Goal: Transaction & Acquisition: Purchase product/service

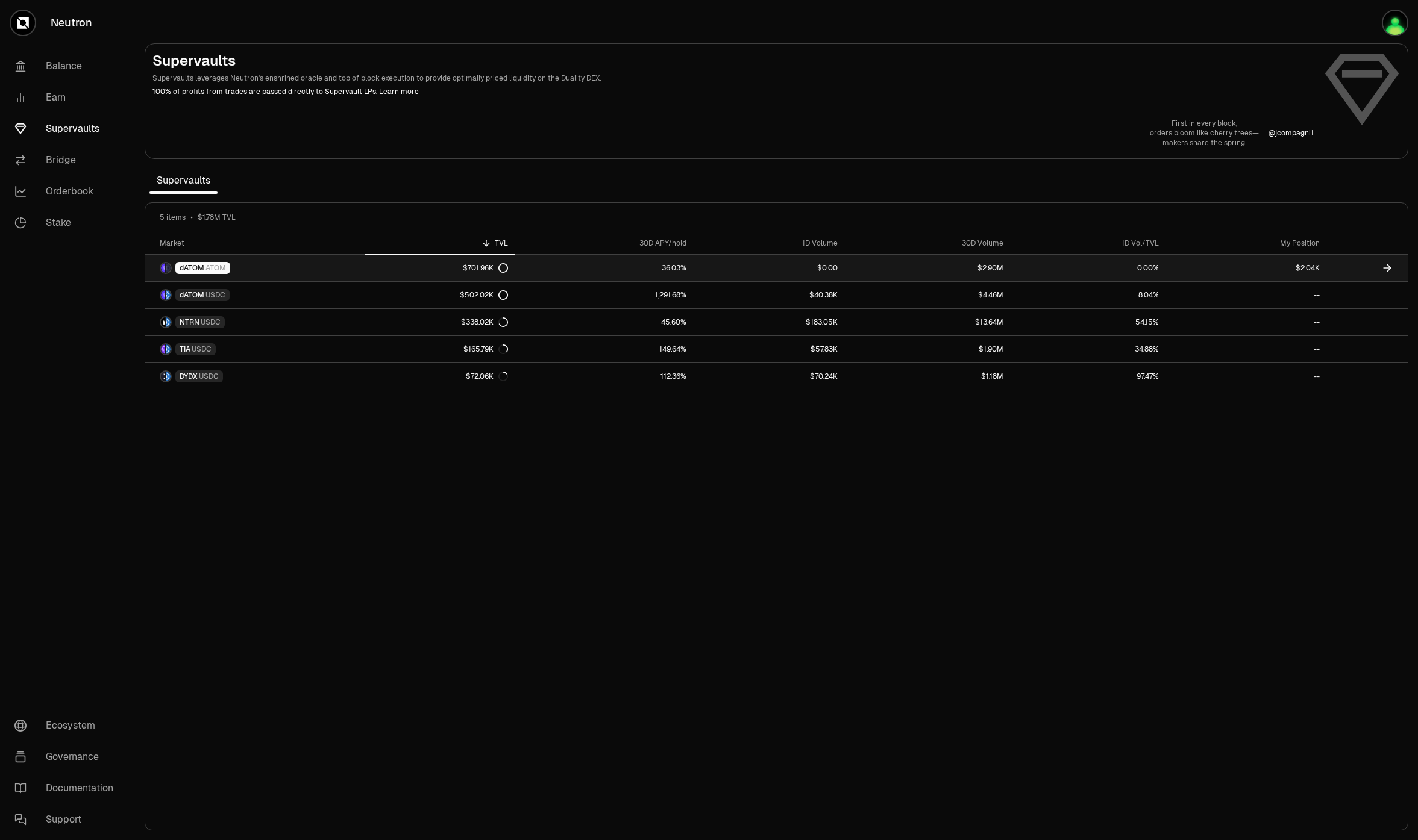
click at [216, 261] on link "dATOM ATOM" at bounding box center [255, 268] width 220 height 26
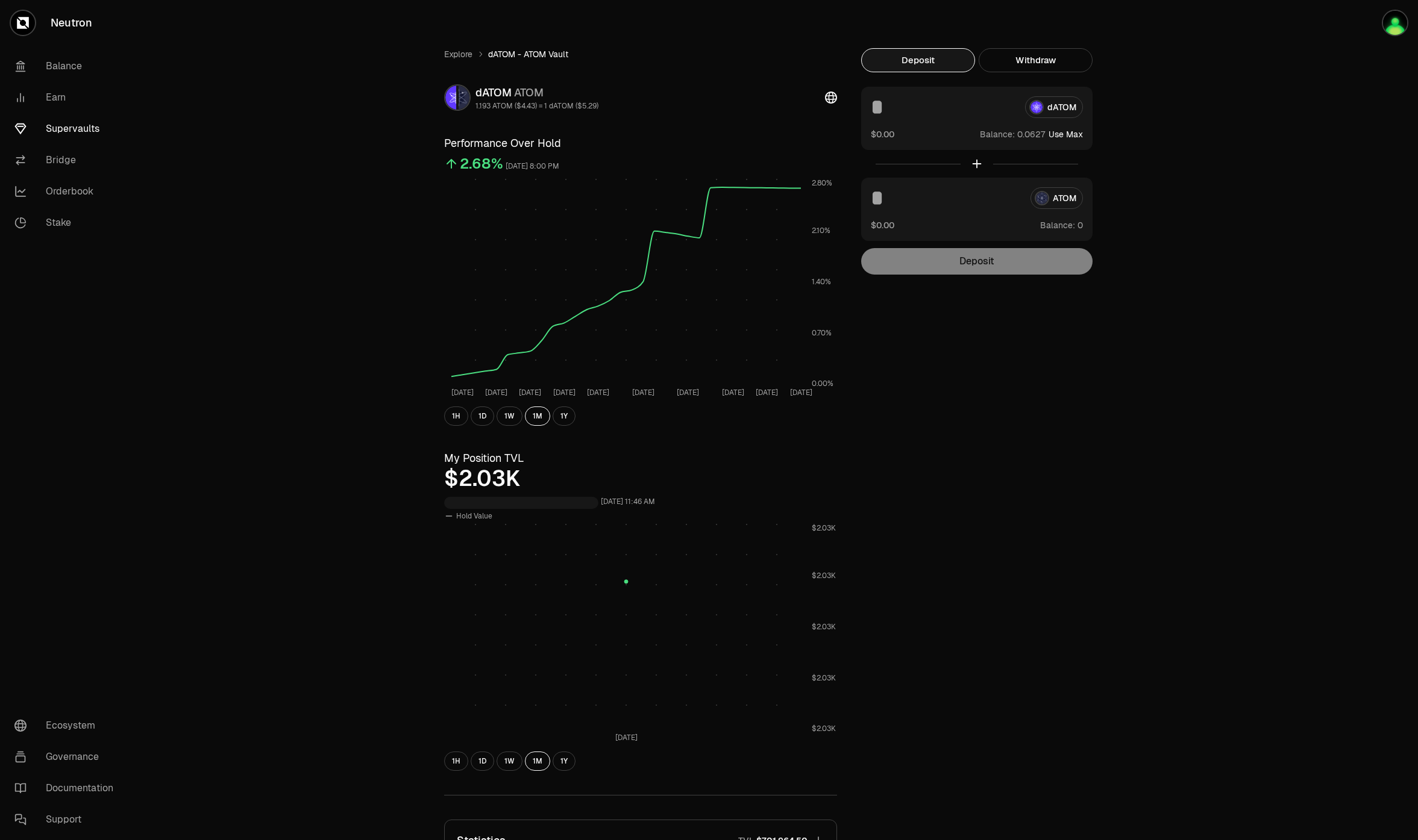
click at [1072, 133] on button "Use Max" at bounding box center [1065, 134] width 35 height 12
type input "********"
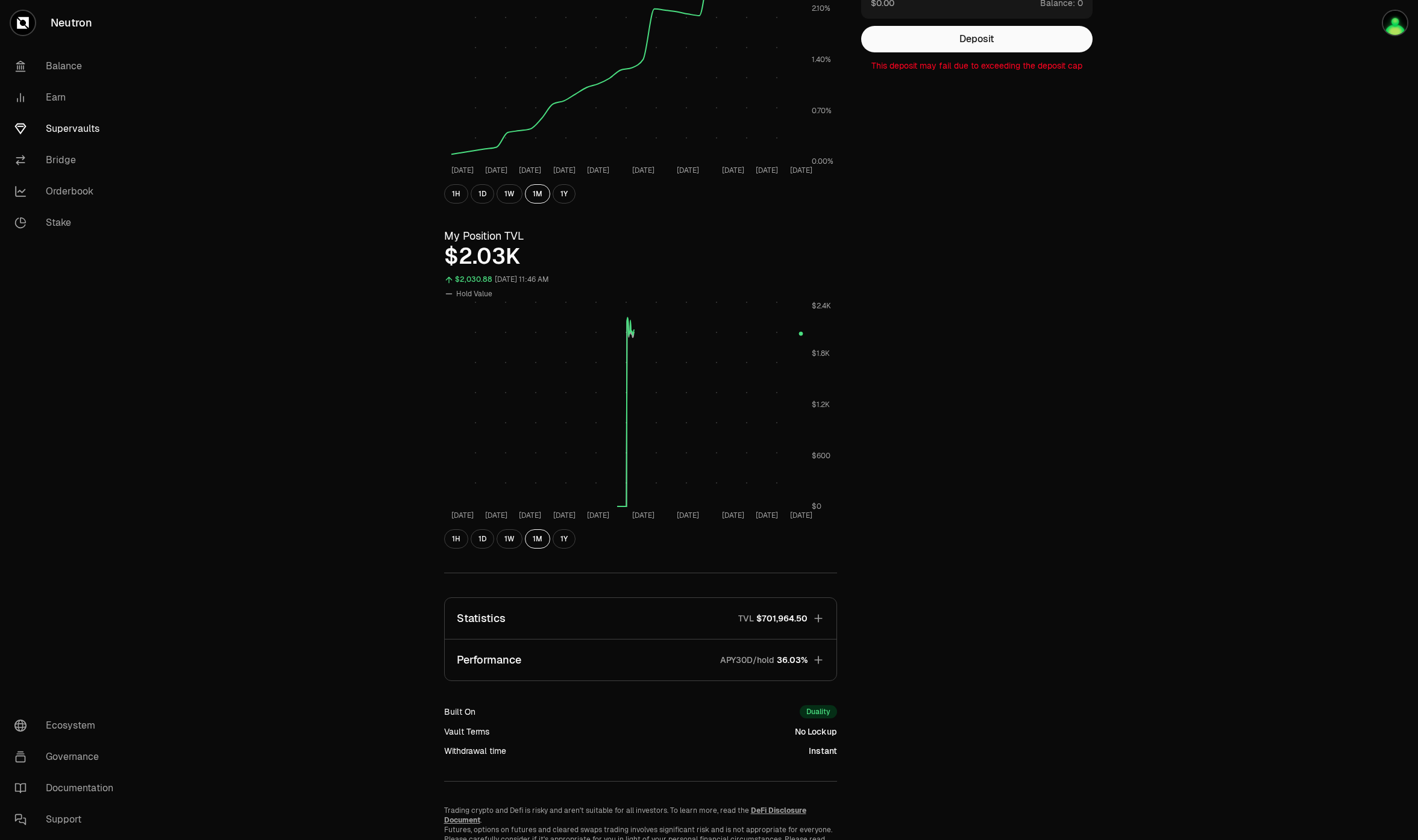
scroll to position [275, 0]
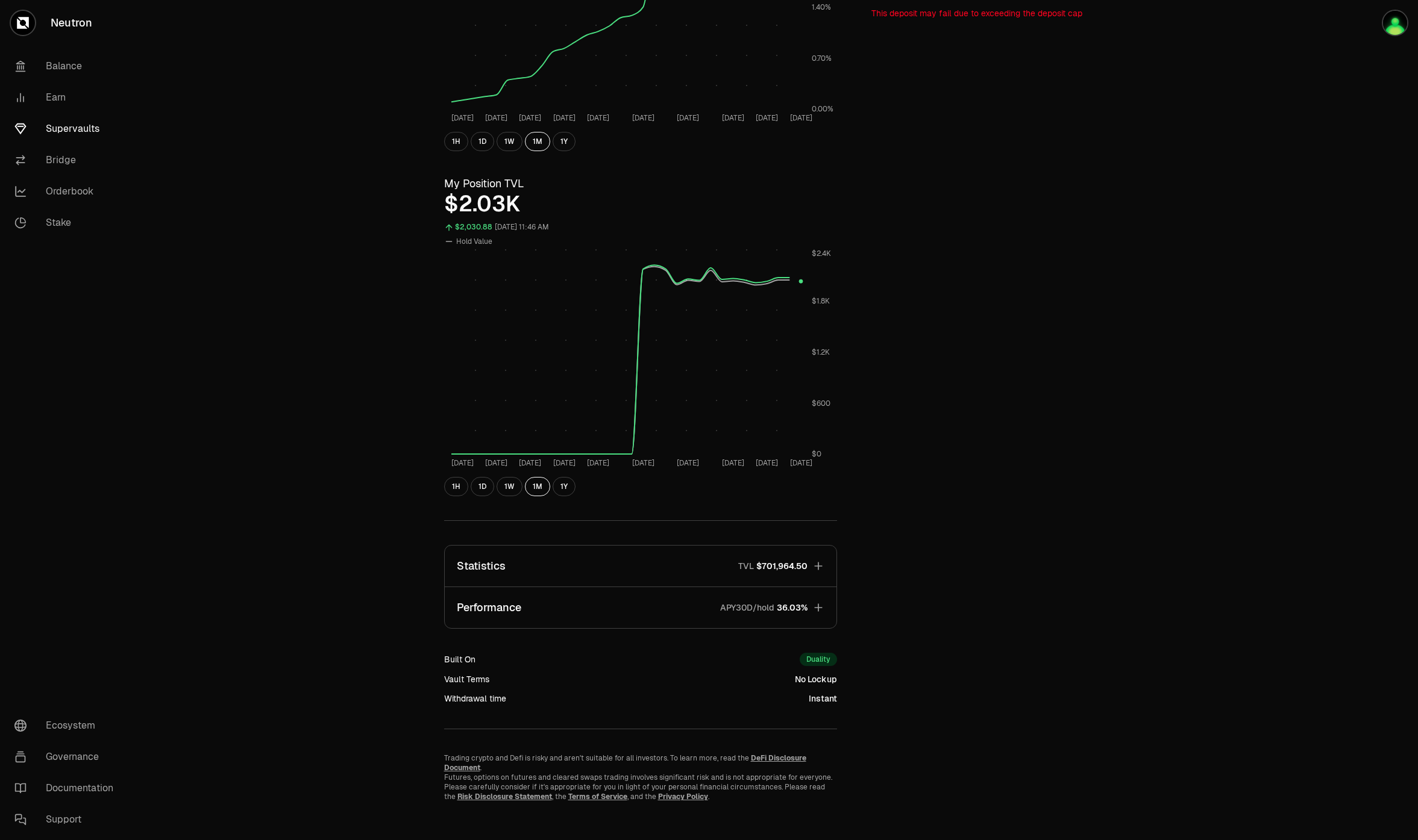
click at [806, 567] on span "$701,964.50" at bounding box center [781, 566] width 51 height 12
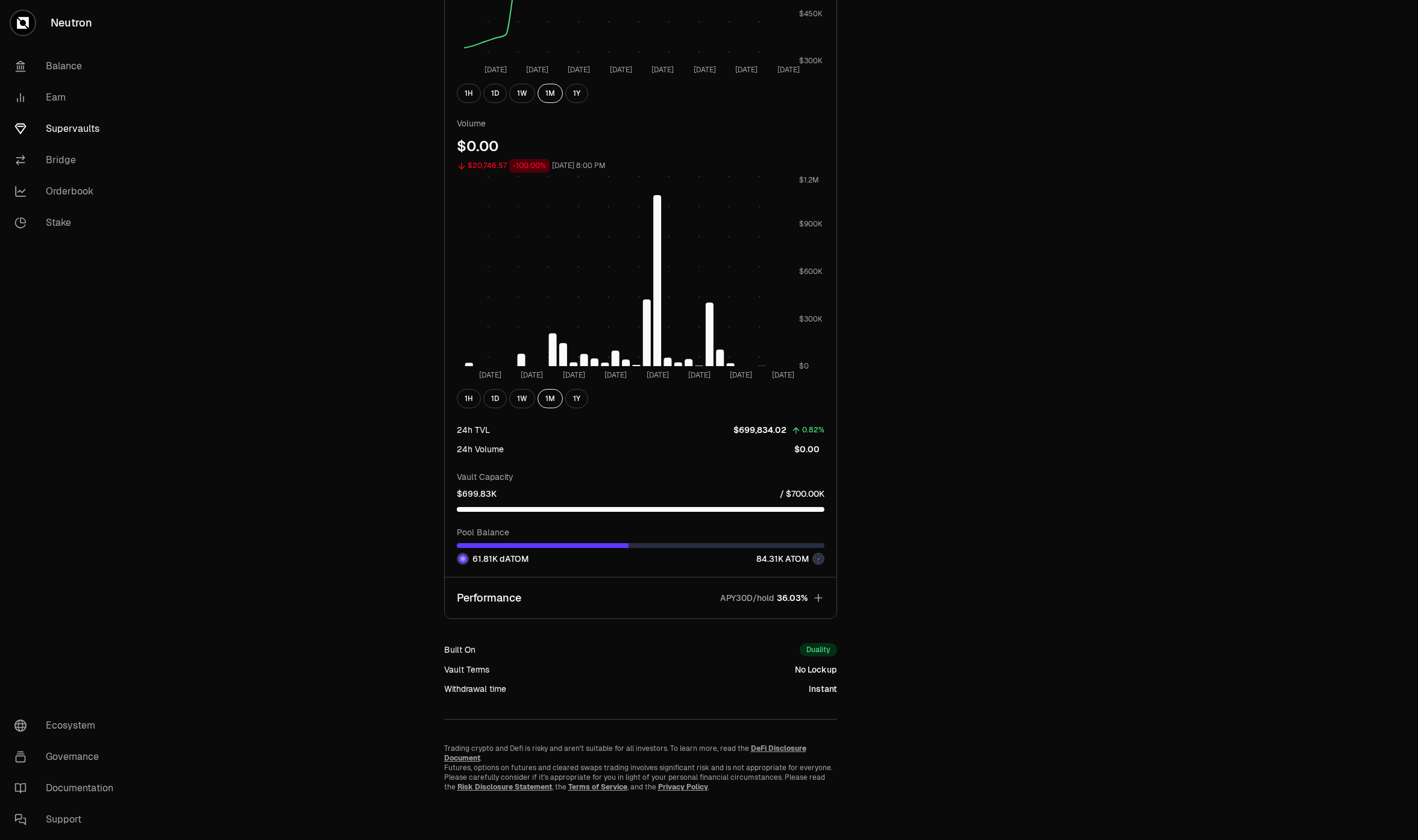
scroll to position [559, 0]
